Goal: Task Accomplishment & Management: Complete application form

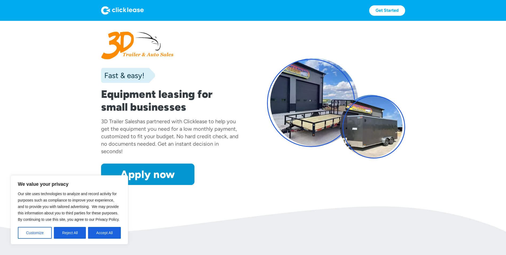
click at [107, 235] on button "Accept All" at bounding box center [104, 233] width 33 height 12
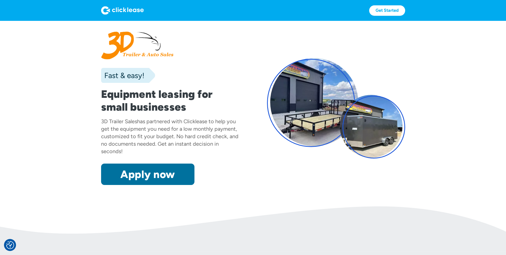
click at [147, 177] on link "Apply now" at bounding box center [147, 173] width 93 height 21
